Goal: Task Accomplishment & Management: Use online tool/utility

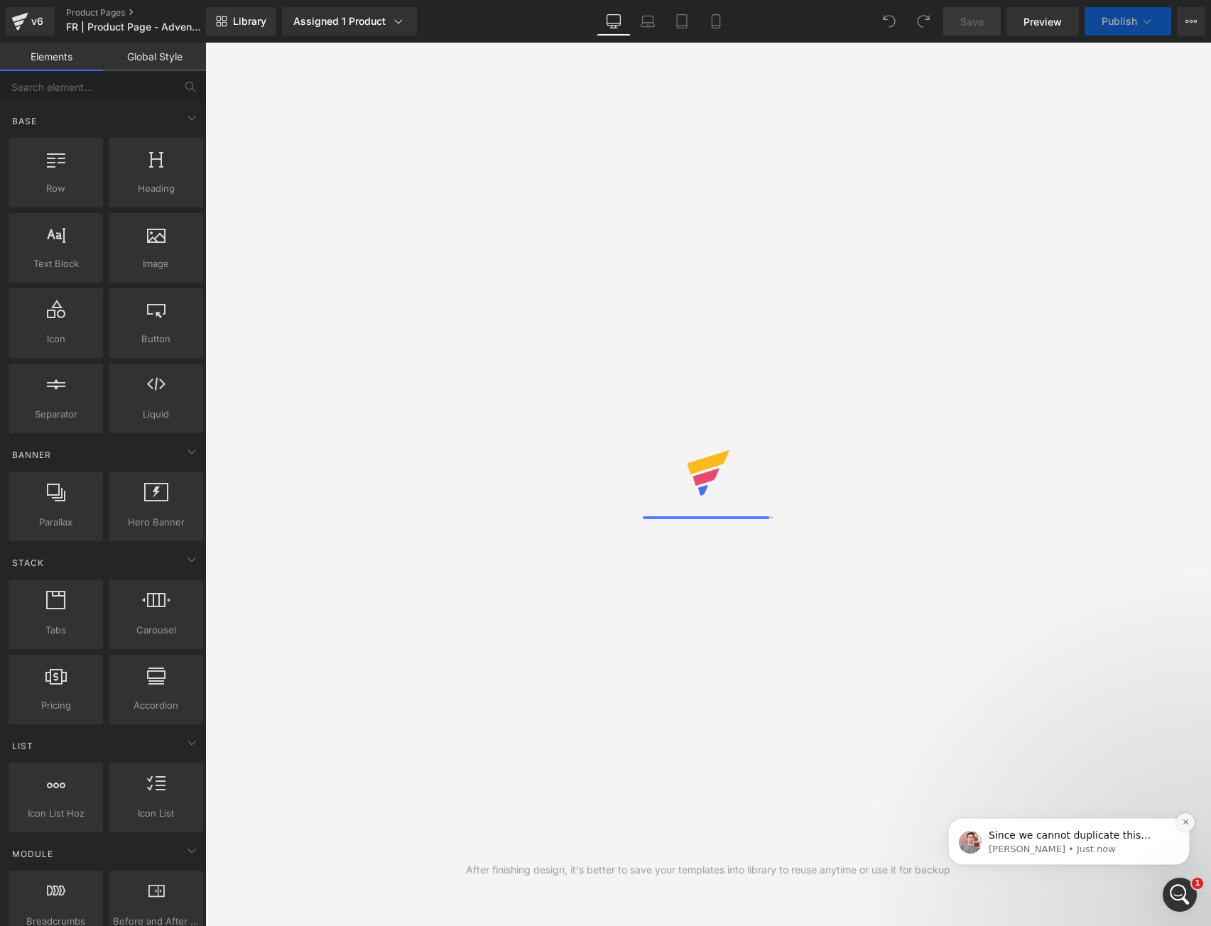
click at [1188, 823] on icon "Dismiss notification" at bounding box center [1186, 822] width 8 height 8
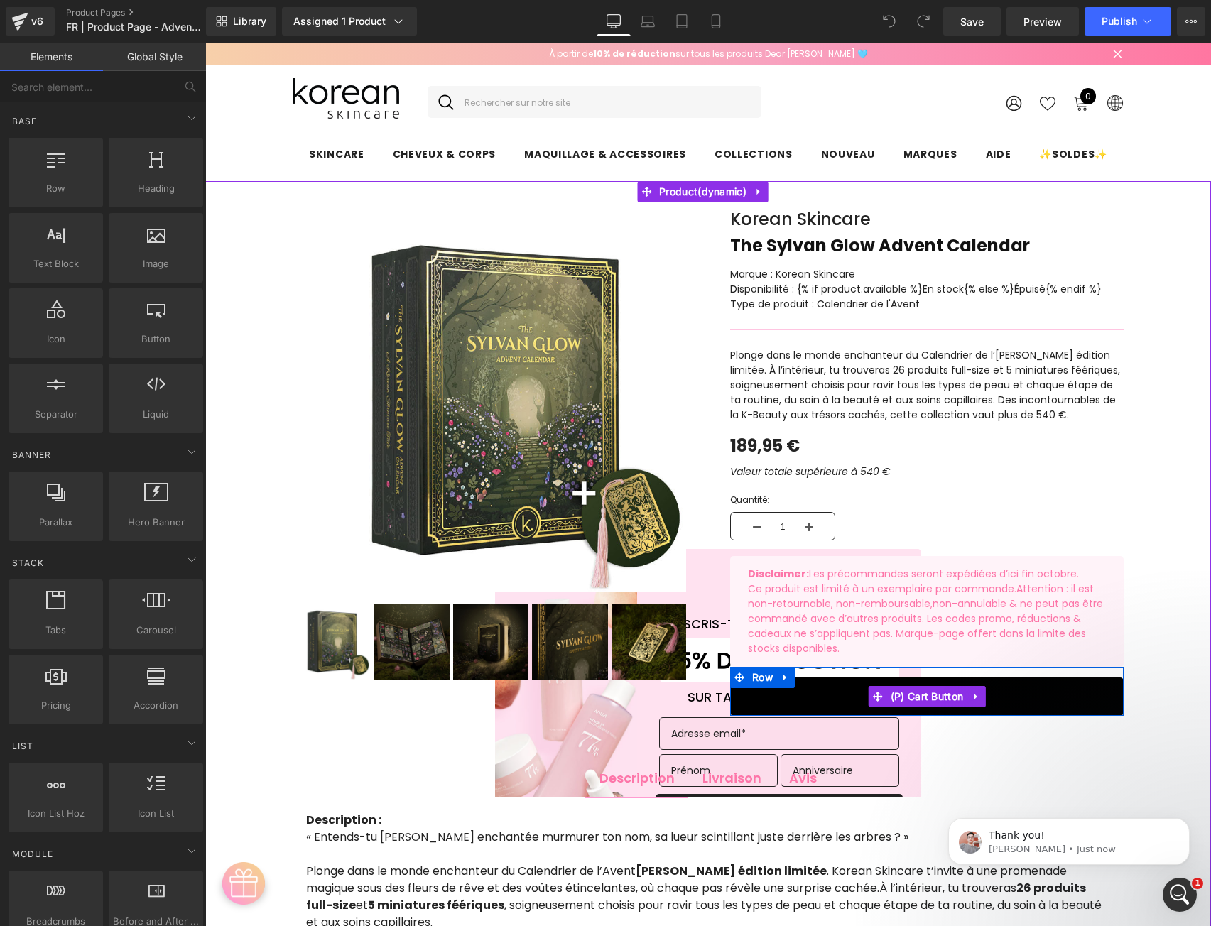
drag, startPoint x: 919, startPoint y: 694, endPoint x: 787, endPoint y: 755, distance: 145.6
click at [919, 694] on span "(P) Cart Button" at bounding box center [927, 696] width 80 height 21
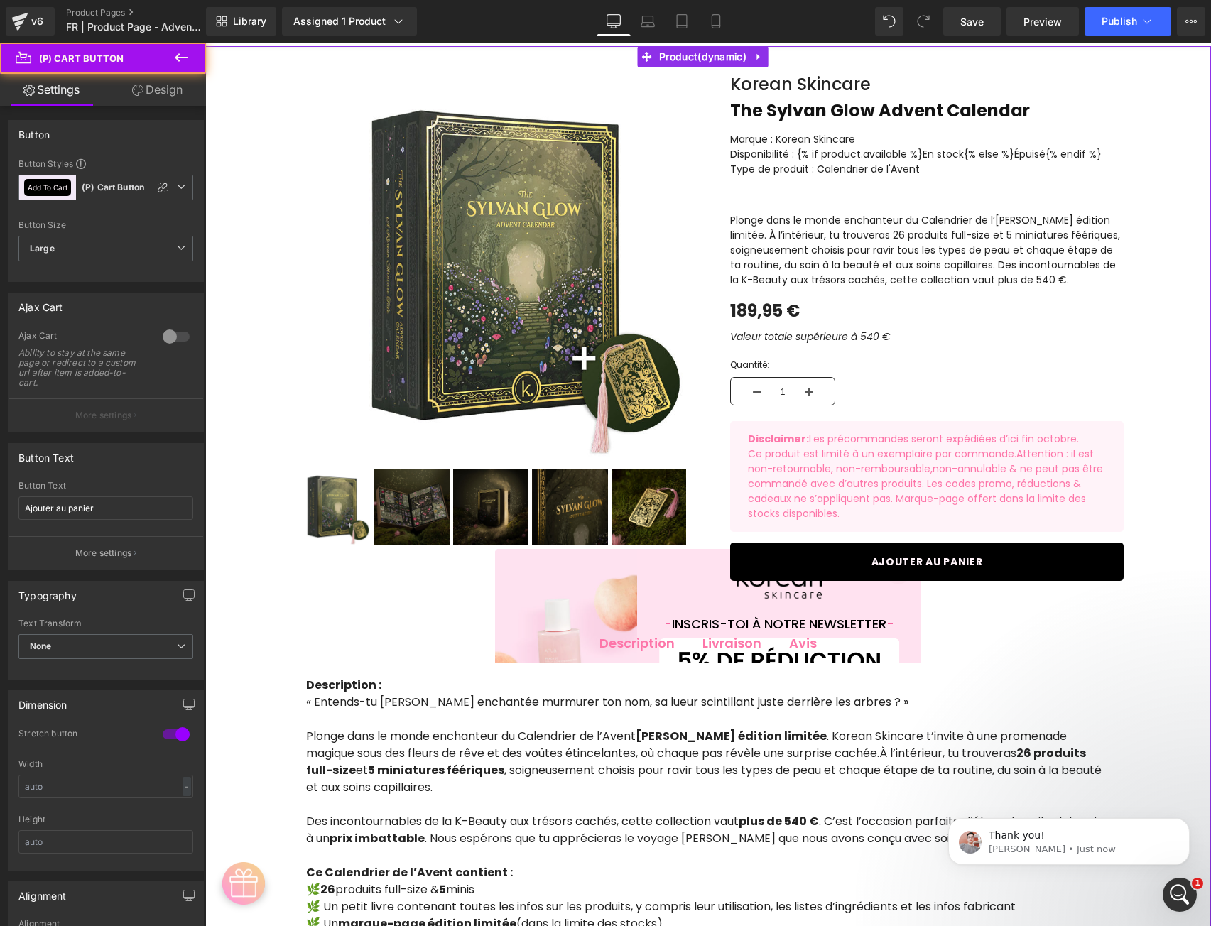
scroll to position [379, 0]
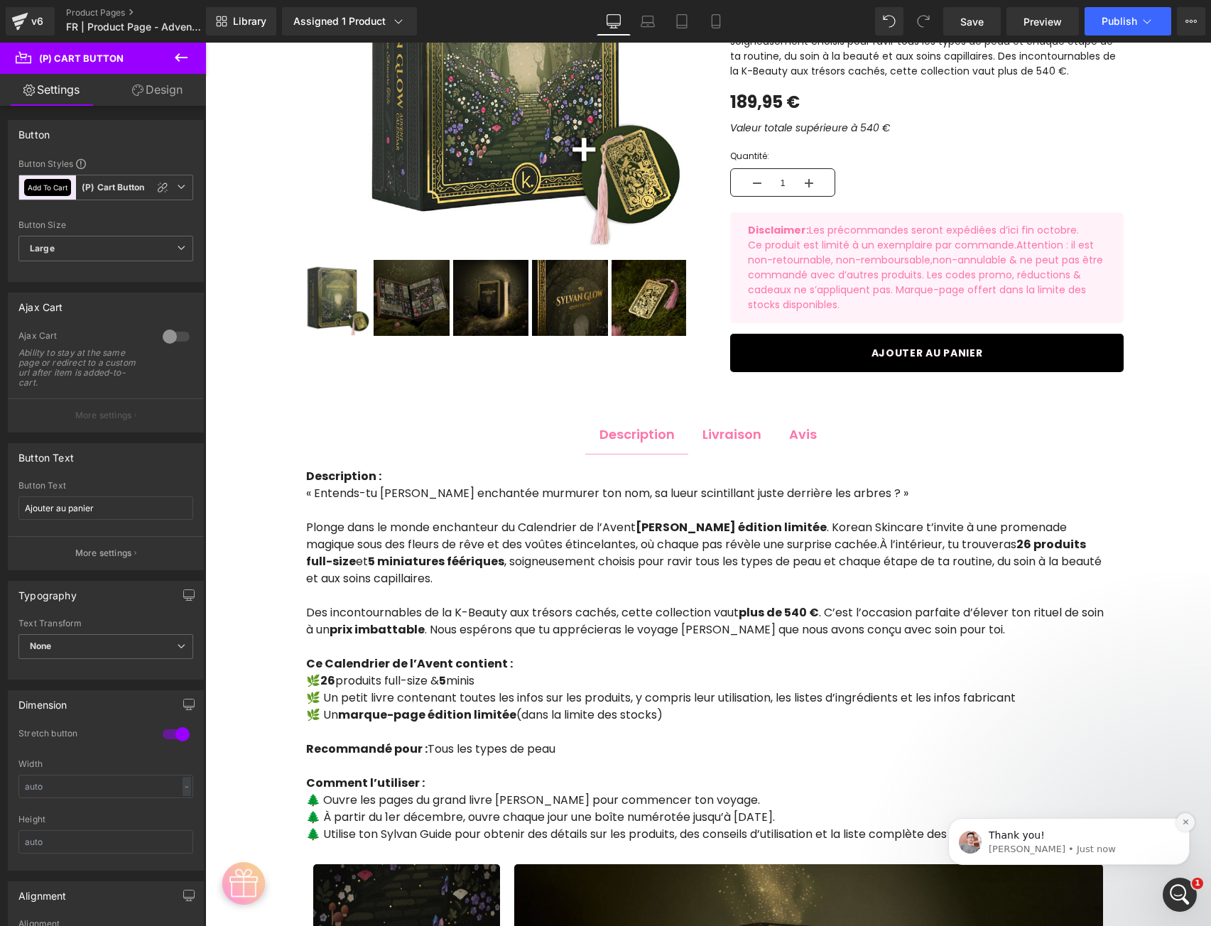
click at [1190, 825] on button "Dismiss notification" at bounding box center [1185, 822] width 18 height 18
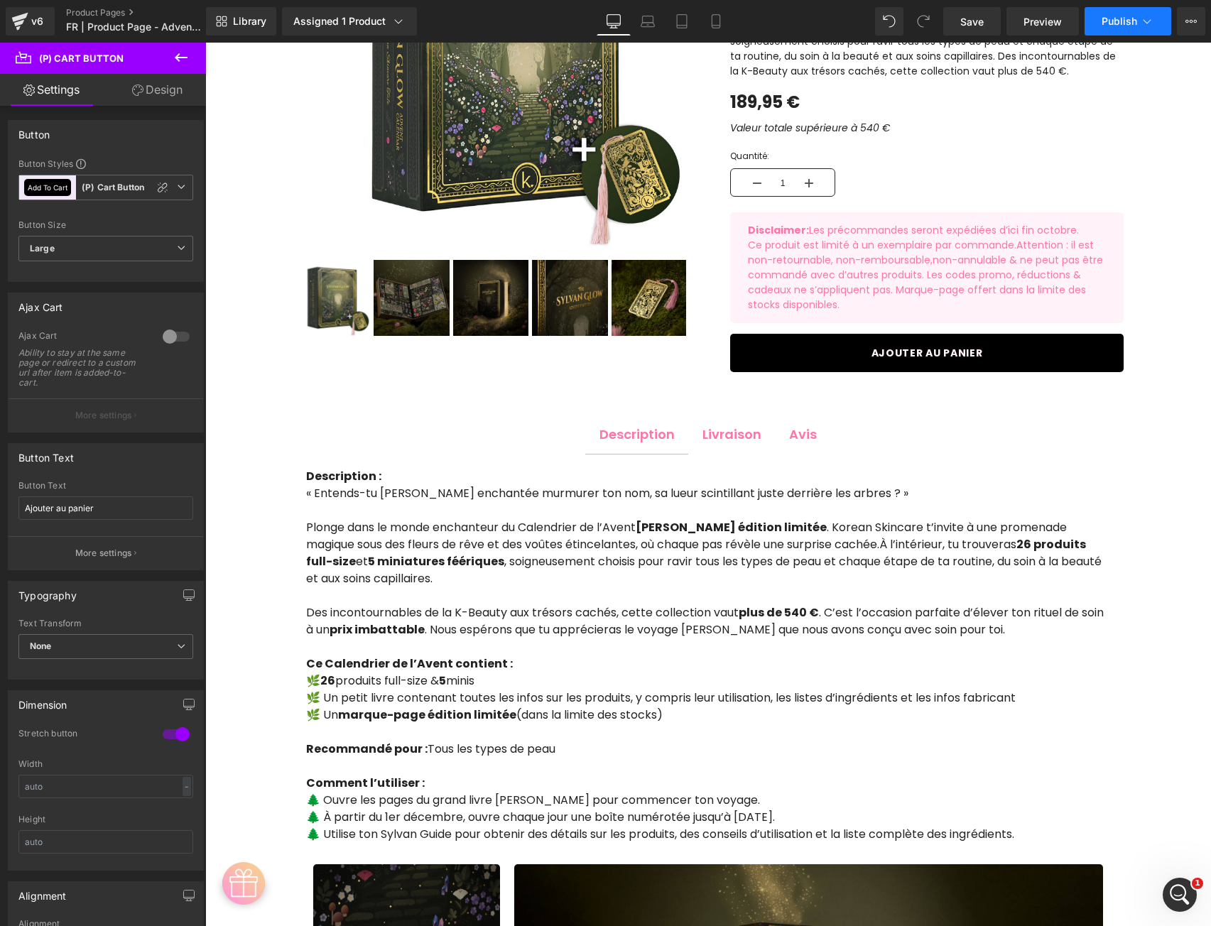
click at [1108, 22] on span "Publish" at bounding box center [1120, 21] width 36 height 11
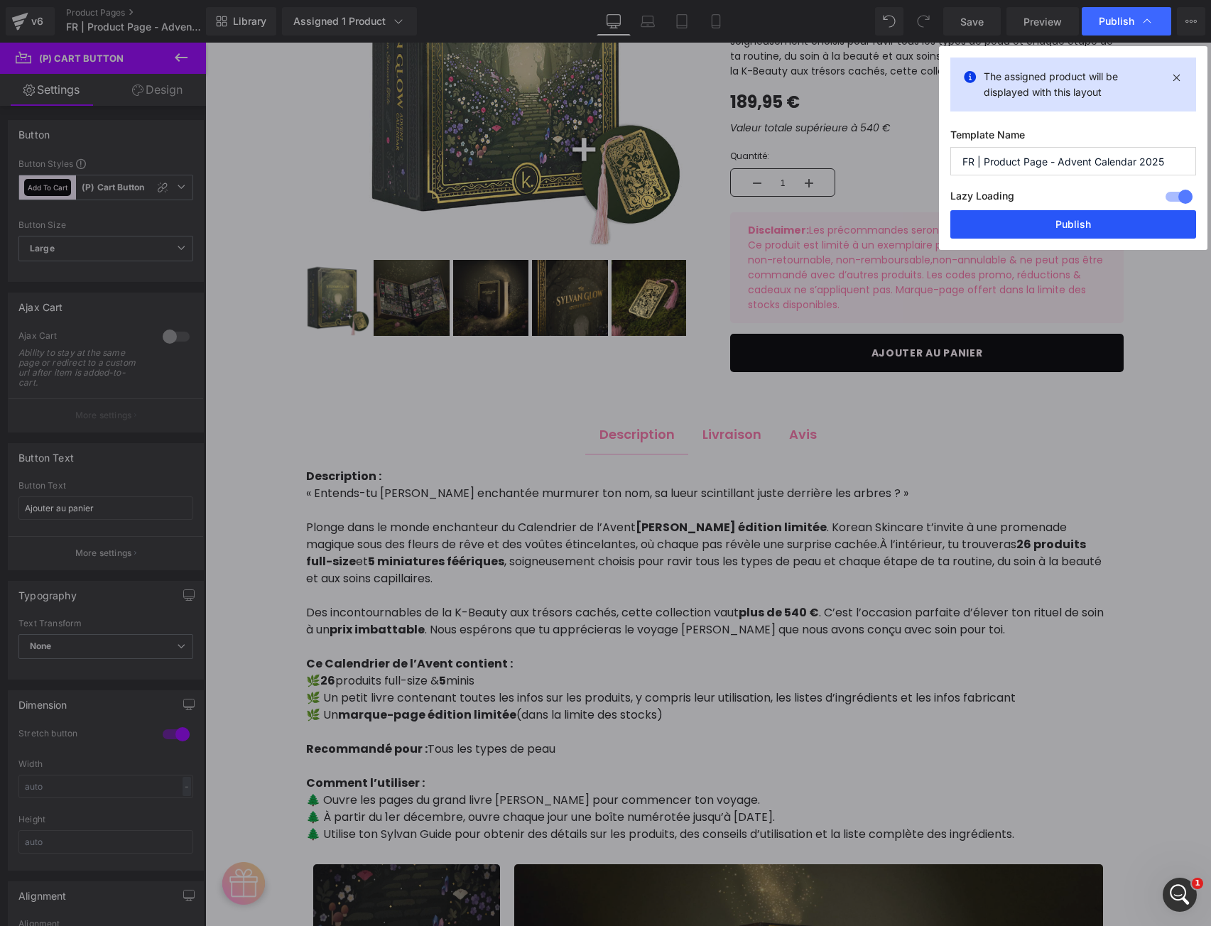
click at [1068, 222] on button "Publish" at bounding box center [1073, 224] width 246 height 28
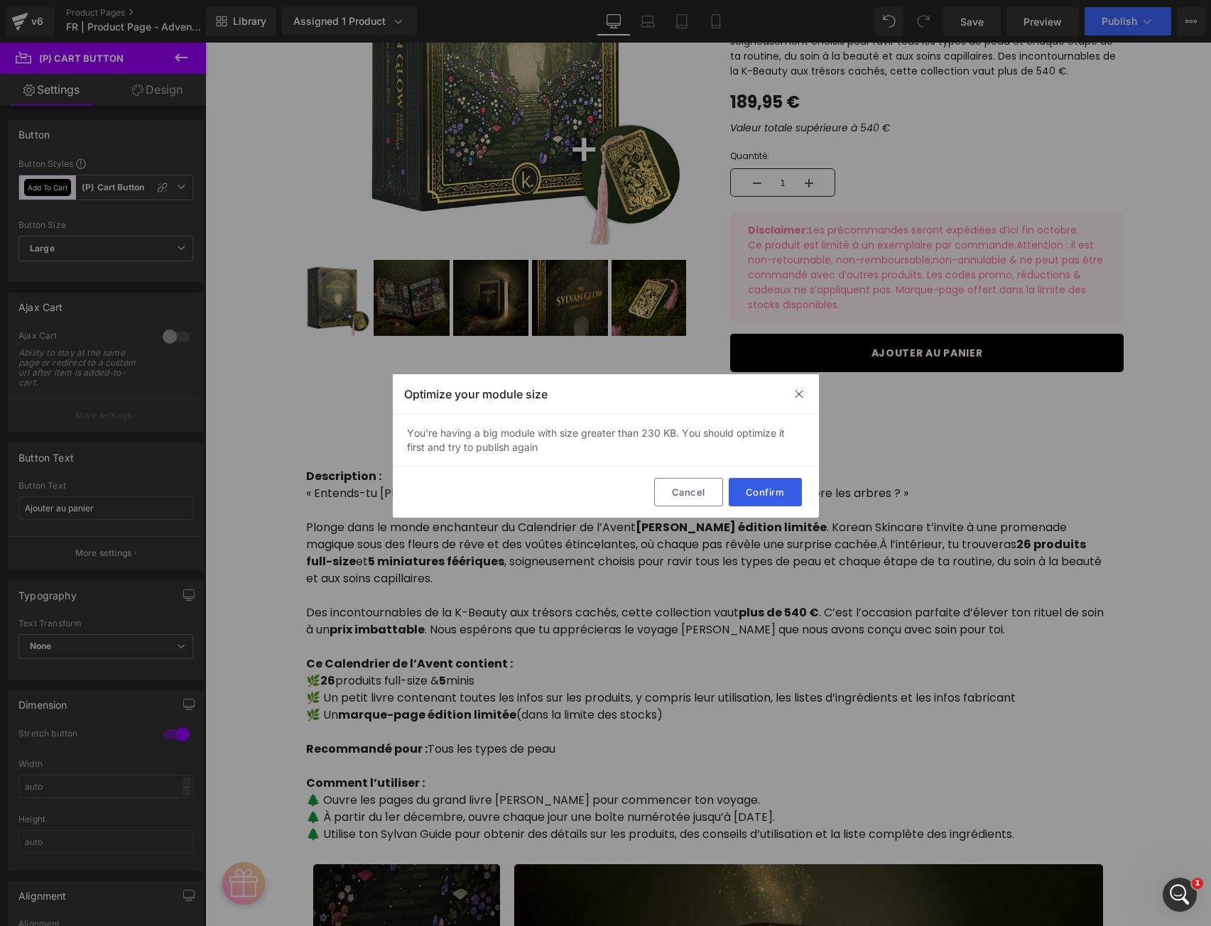
click at [761, 499] on button "Confirm" at bounding box center [765, 492] width 73 height 28
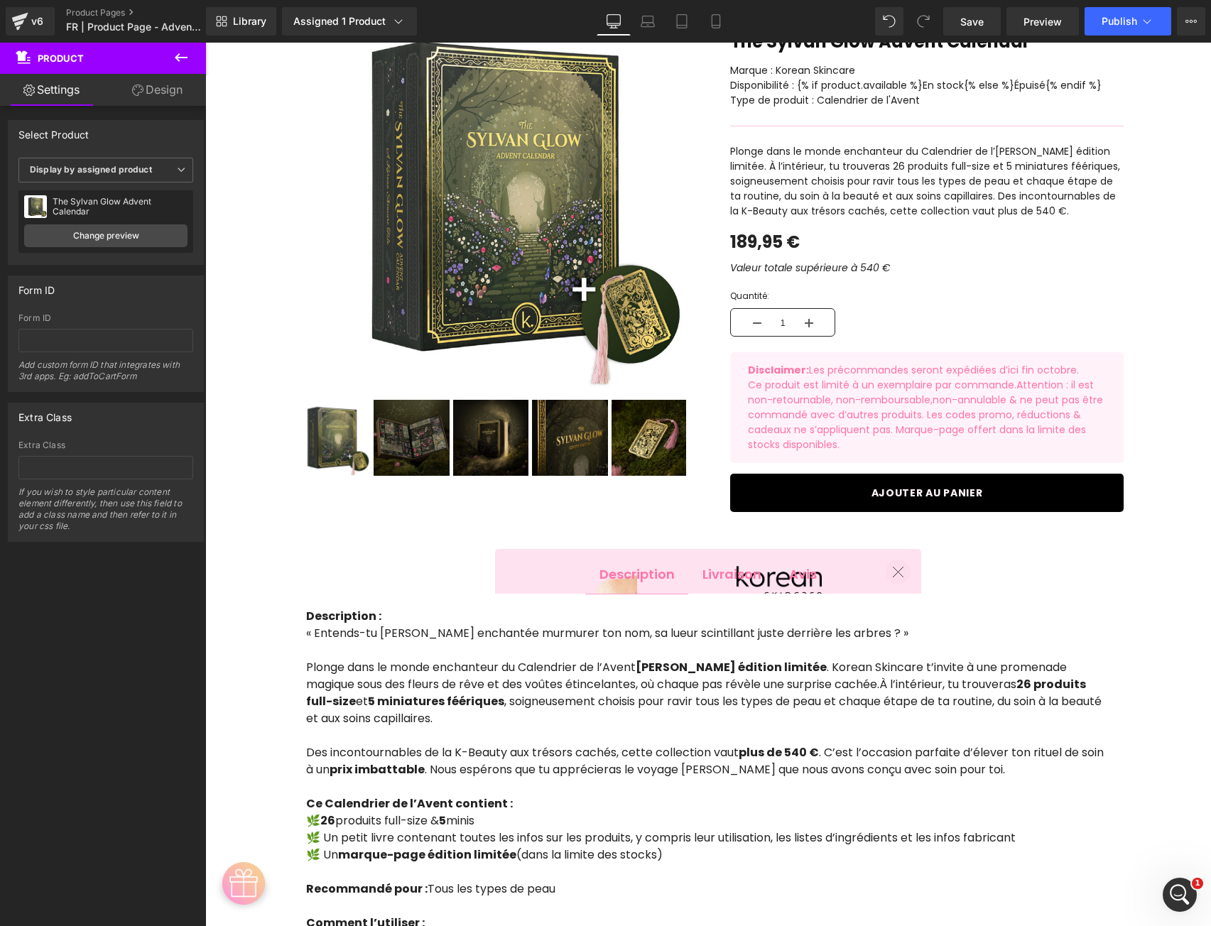
scroll to position [116, 0]
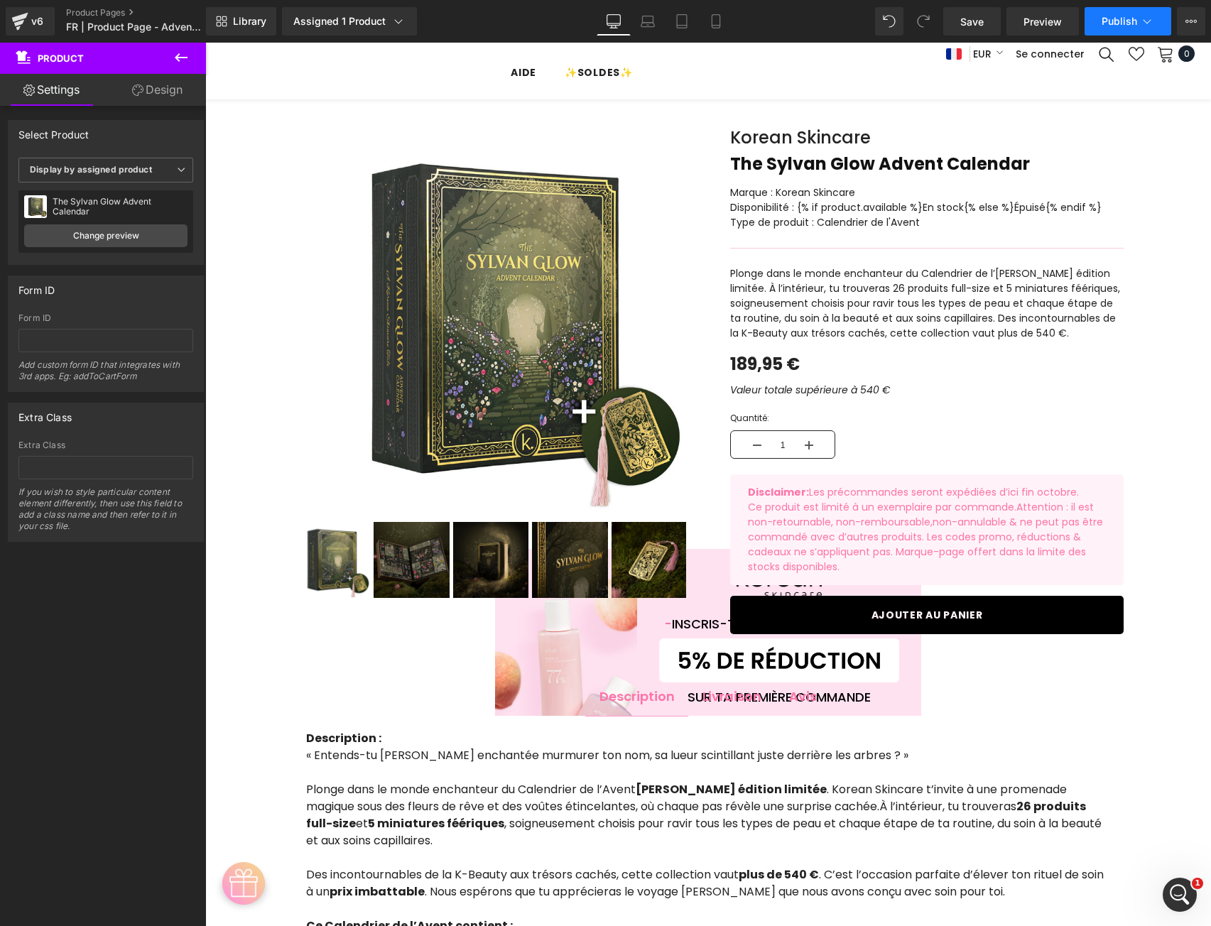
click at [1102, 21] on span "Publish" at bounding box center [1120, 21] width 36 height 11
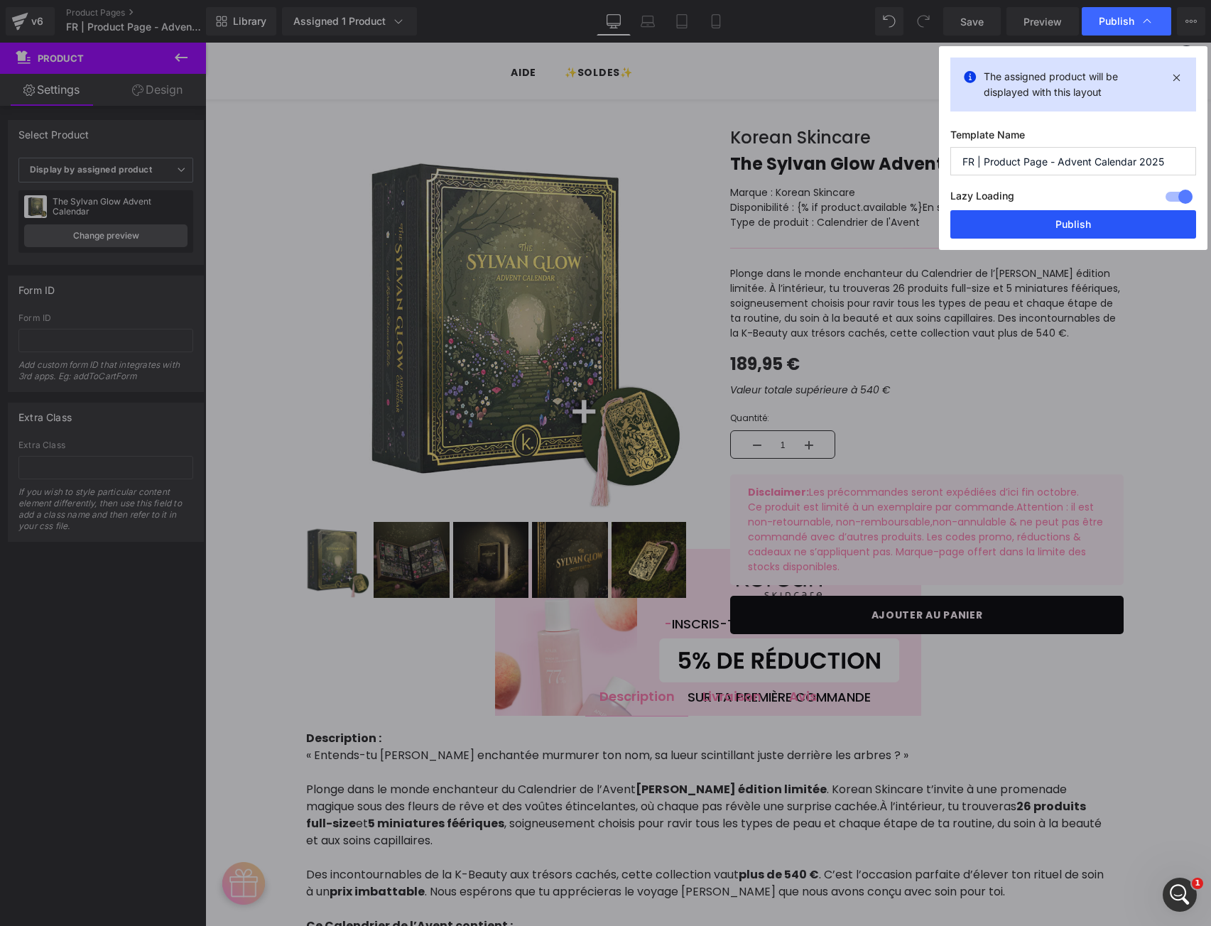
click at [1039, 225] on button "Publish" at bounding box center [1073, 224] width 246 height 28
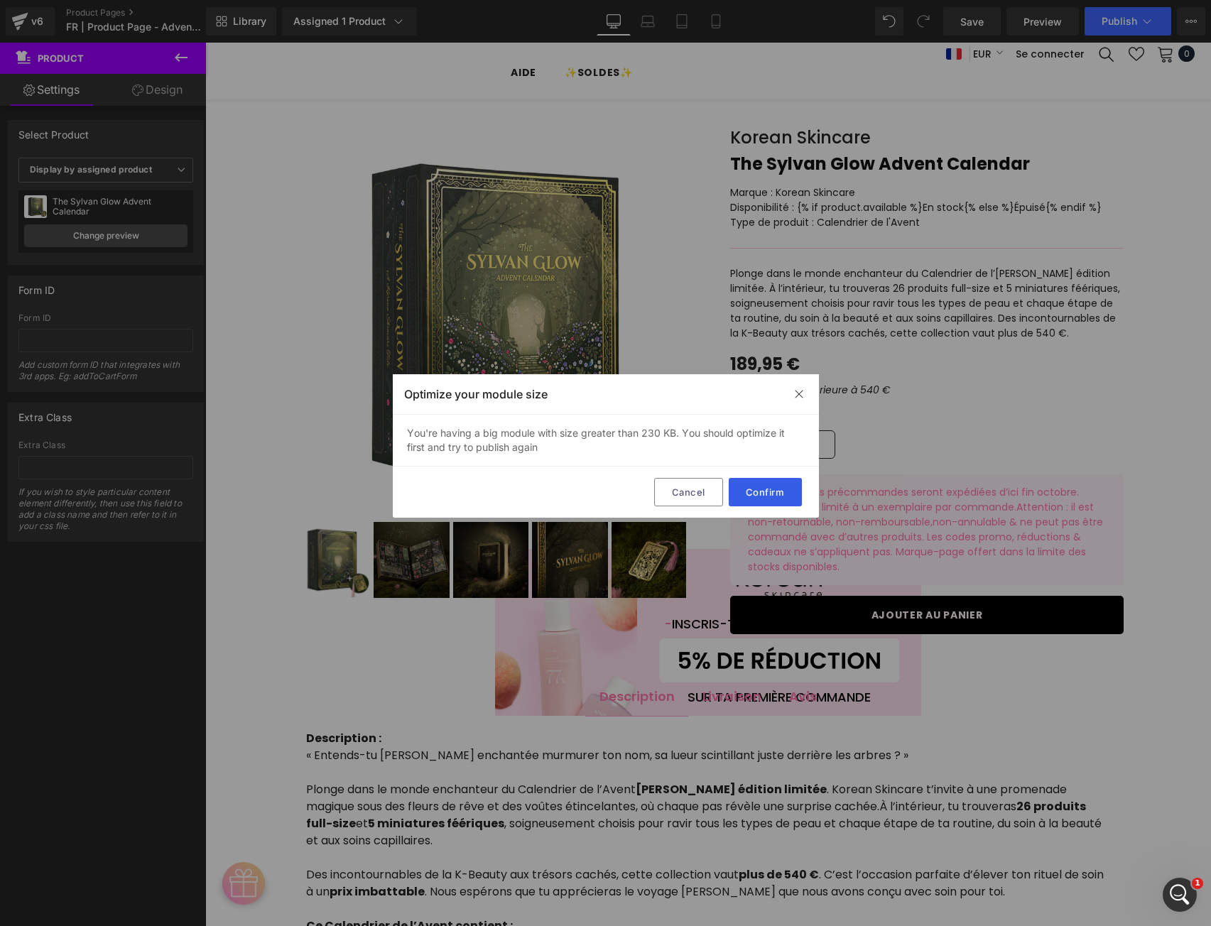
click at [773, 494] on button "Confirm" at bounding box center [765, 492] width 73 height 28
